Goal: Transaction & Acquisition: Purchase product/service

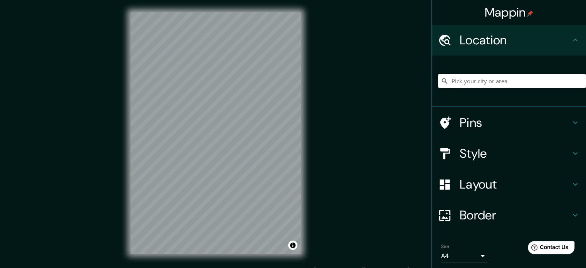
click at [456, 87] on input "Pick your city or area" at bounding box center [512, 81] width 148 height 14
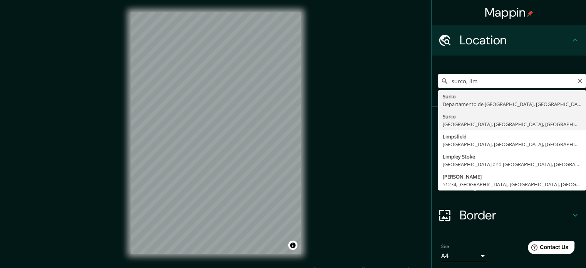
type input "Surco, [GEOGRAPHIC_DATA], [GEOGRAPHIC_DATA], [GEOGRAPHIC_DATA]"
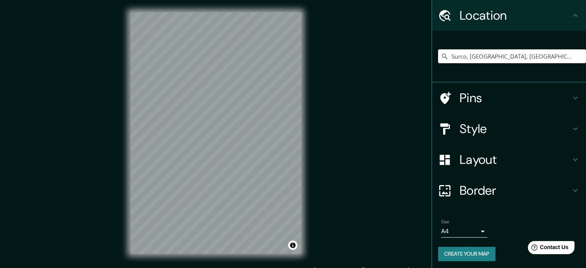
scroll to position [26, 0]
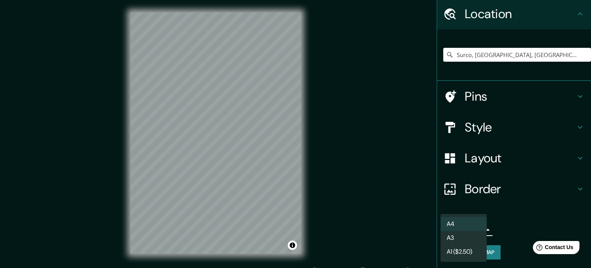
click at [474, 226] on body "Mappin Location [GEOGRAPHIC_DATA], [GEOGRAPHIC_DATA], [GEOGRAPHIC_DATA], [GEOGR…" at bounding box center [295, 134] width 591 height 268
click at [462, 235] on li "A3" at bounding box center [464, 238] width 46 height 14
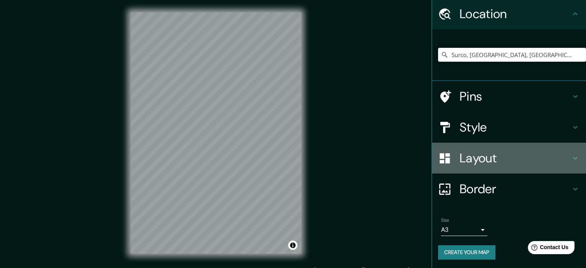
click at [476, 158] on h4 "Layout" at bounding box center [514, 157] width 111 height 15
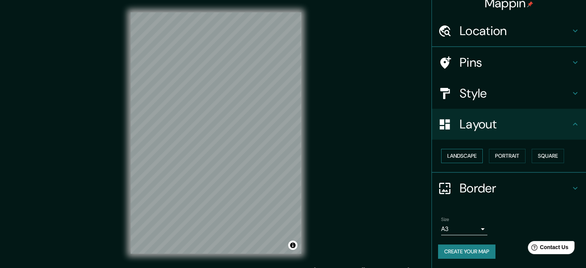
scroll to position [8, 0]
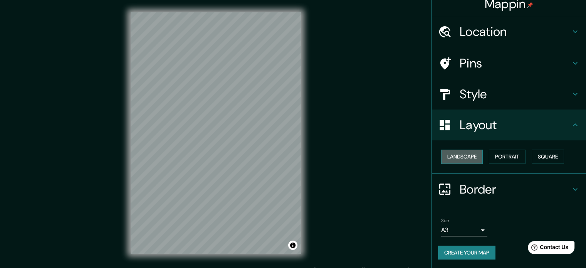
click at [465, 154] on button "Landscape" at bounding box center [462, 156] width 42 height 14
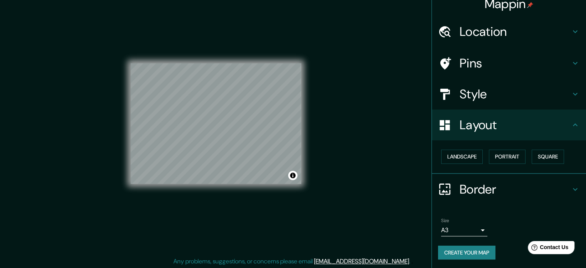
scroll to position [10, 0]
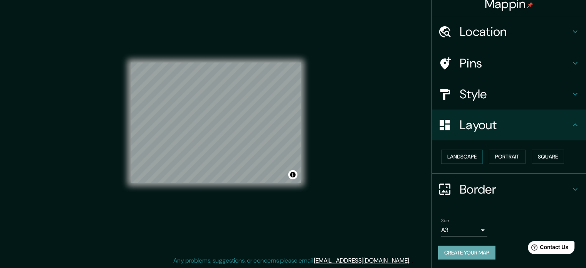
click at [457, 254] on button "Create your map" at bounding box center [466, 252] width 57 height 14
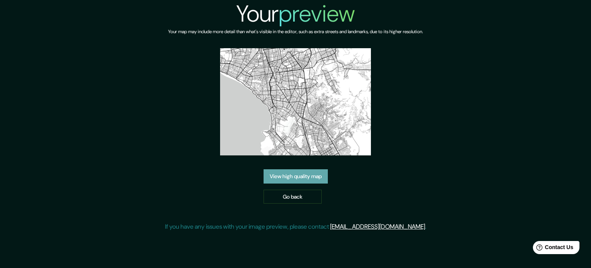
click at [307, 179] on link "View high quality map" at bounding box center [296, 176] width 64 height 14
